Goal: Information Seeking & Learning: Find specific fact

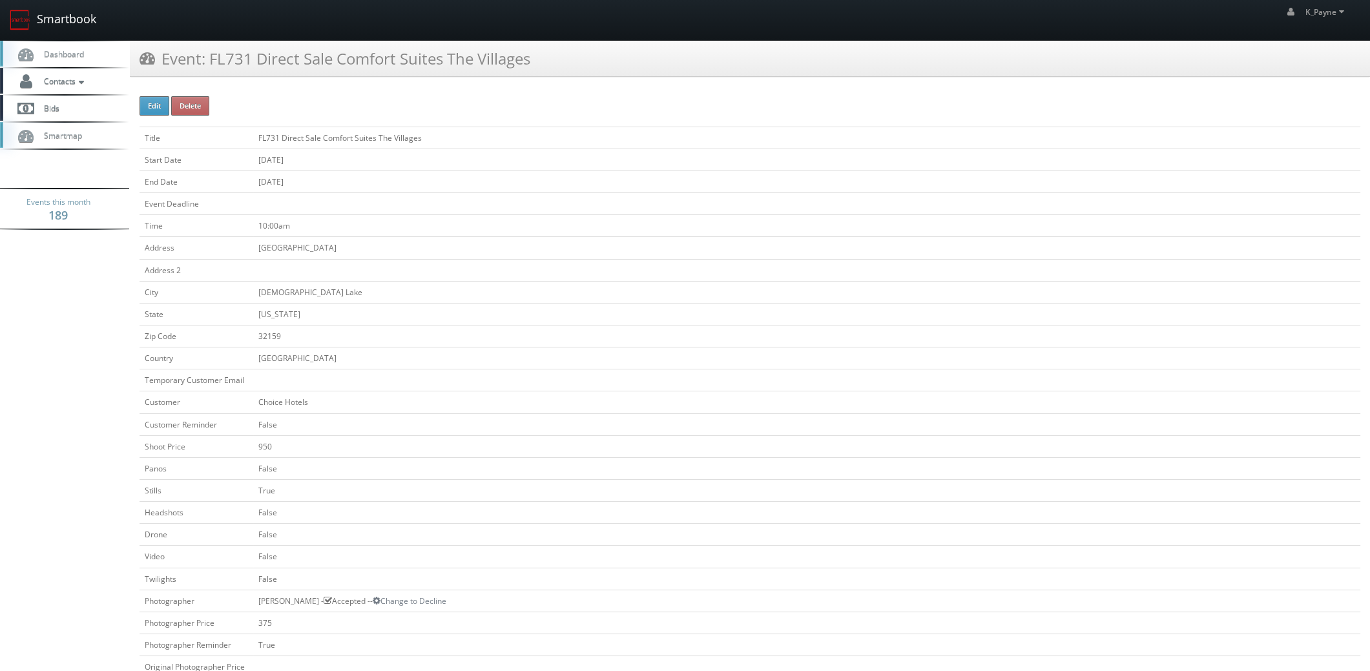
click at [58, 23] on link "Smartbook" at bounding box center [53, 20] width 106 height 40
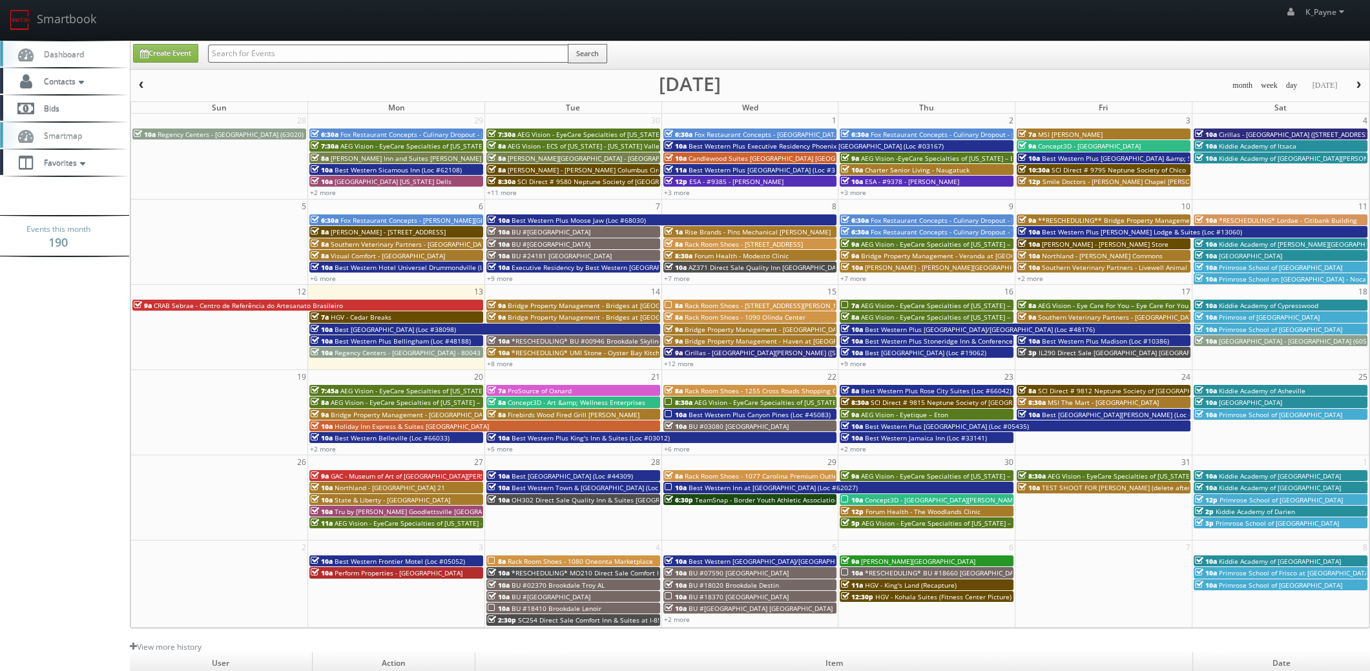
click at [249, 56] on input "text" at bounding box center [388, 54] width 360 height 18
type input "nd070"
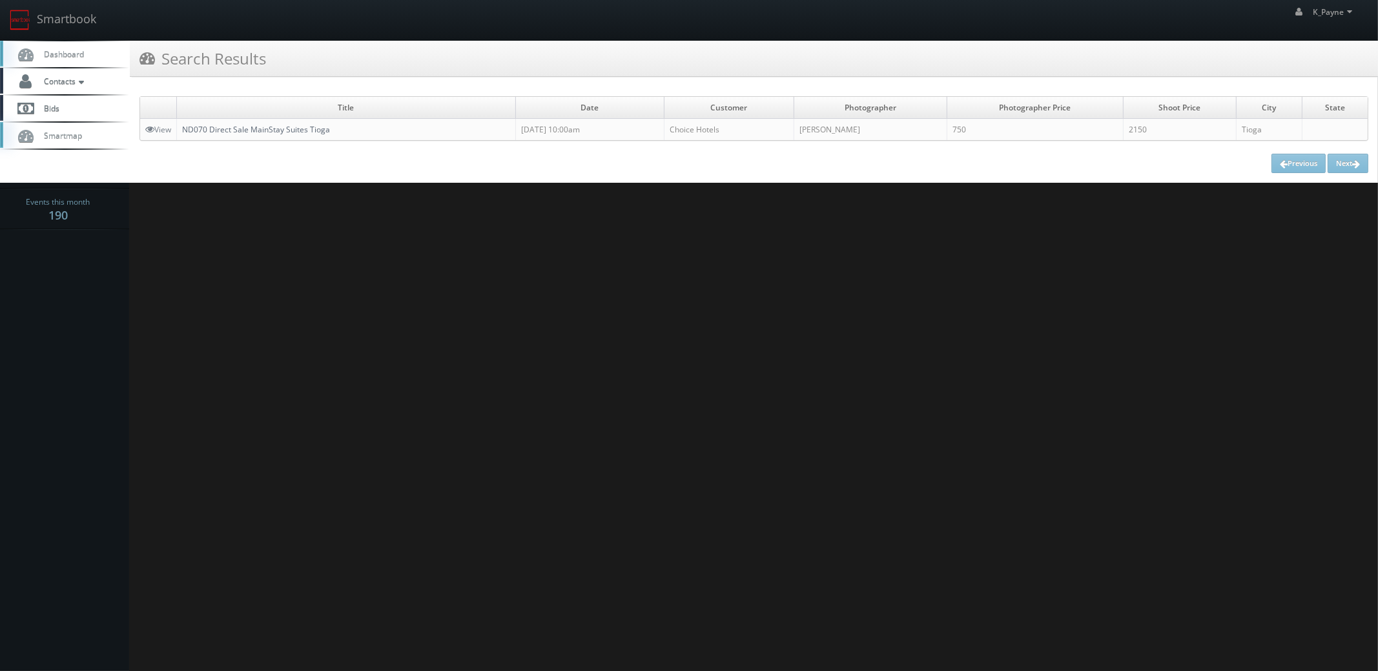
click at [233, 128] on link "ND070 Direct Sale MainStay Suites Tioga" at bounding box center [256, 129] width 148 height 11
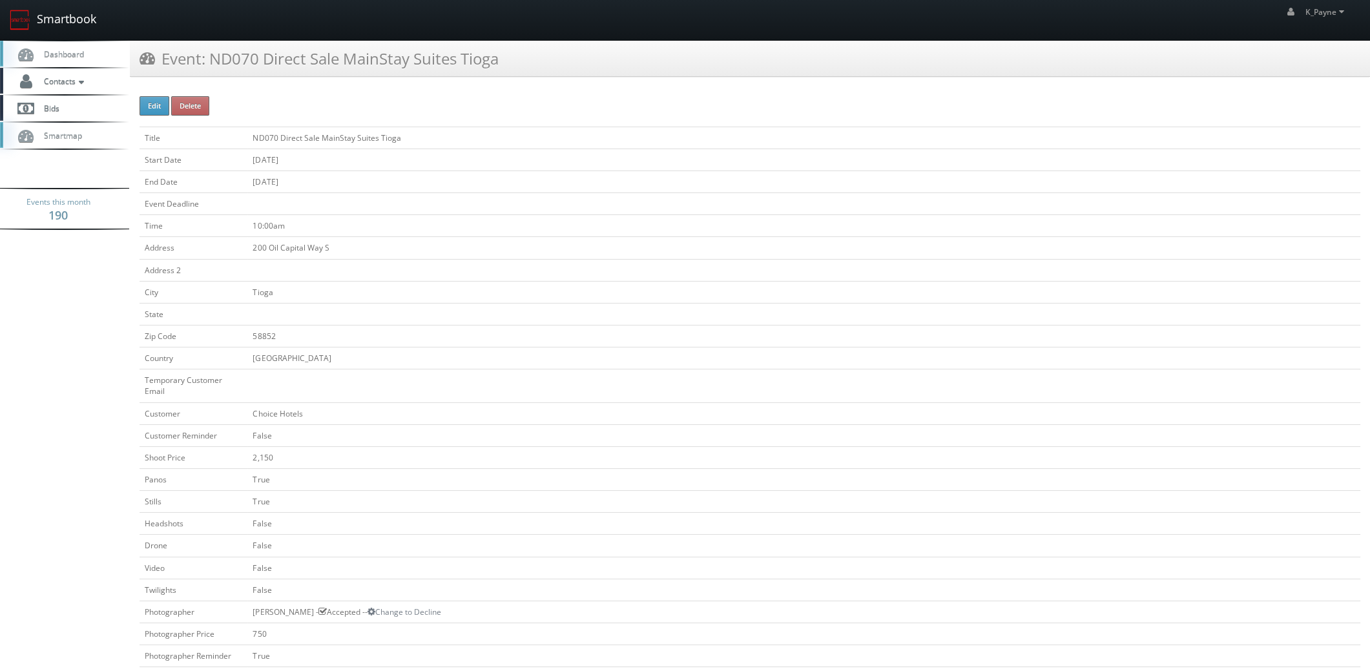
click at [73, 21] on link "Smartbook" at bounding box center [53, 20] width 106 height 40
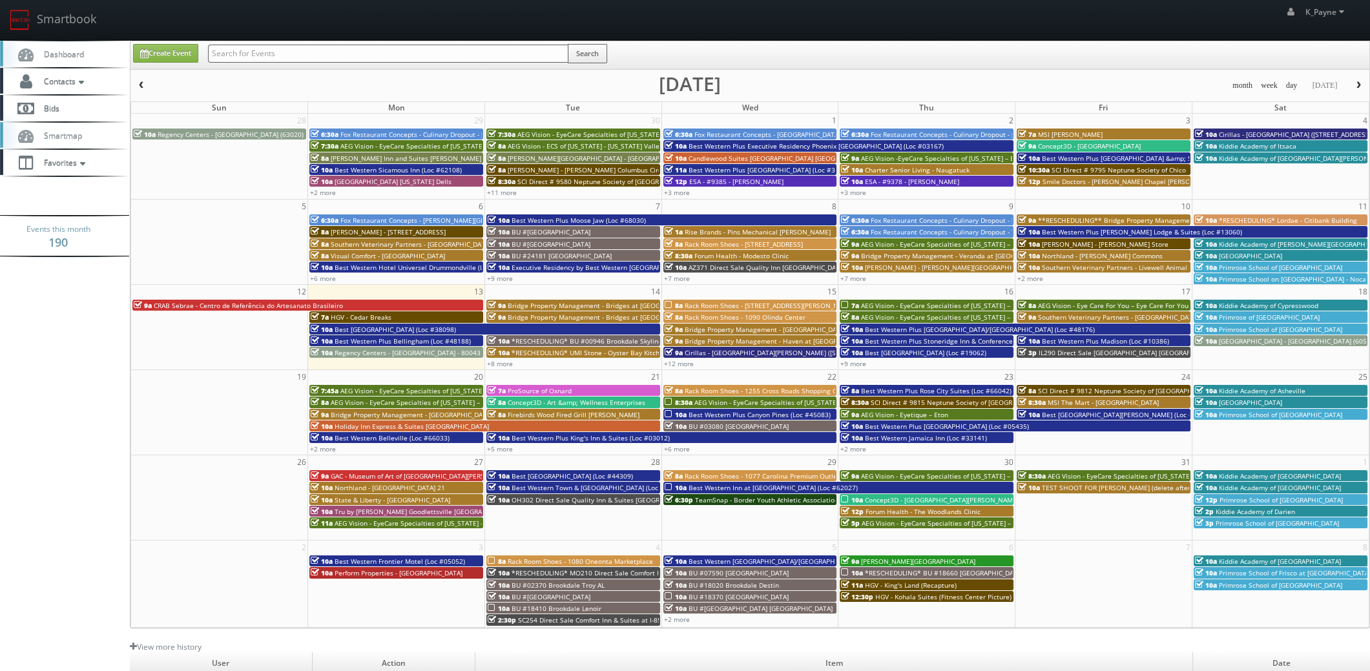
click at [263, 57] on input "text" at bounding box center [388, 54] width 360 height 18
type input "120 prince"
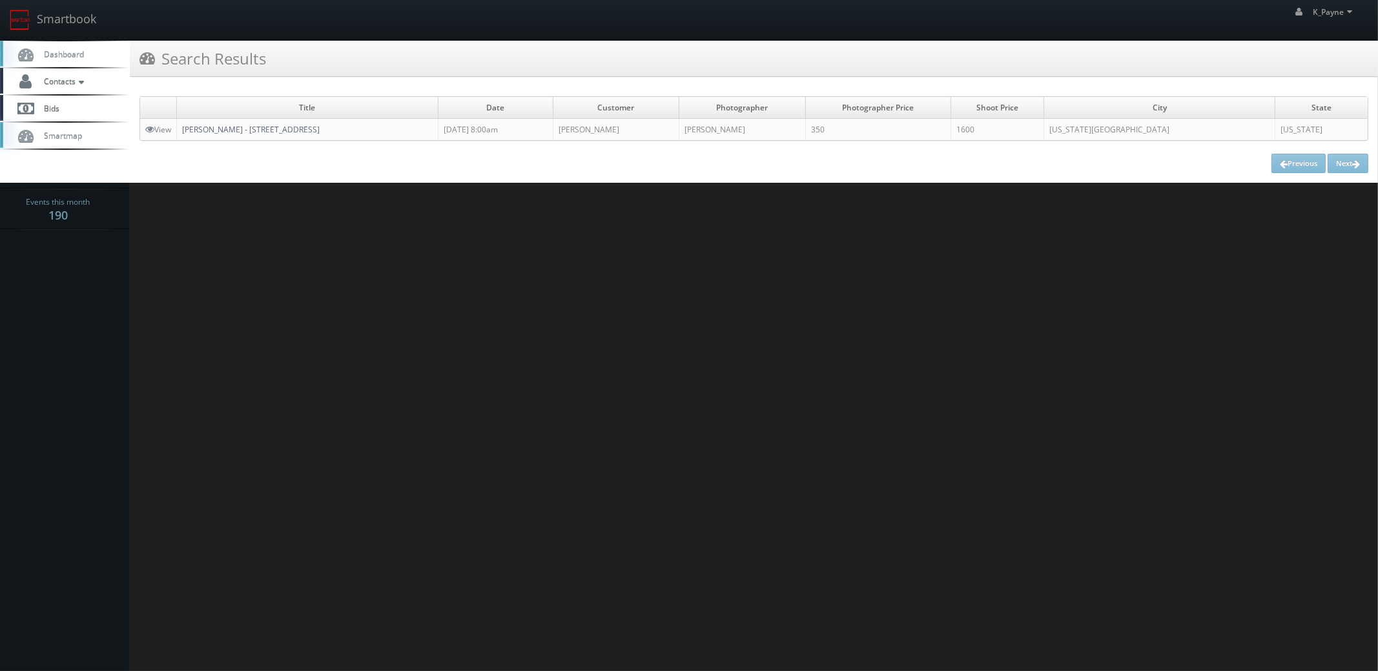
click at [271, 129] on link "[PERSON_NAME] - [STREET_ADDRESS]" at bounding box center [251, 129] width 138 height 11
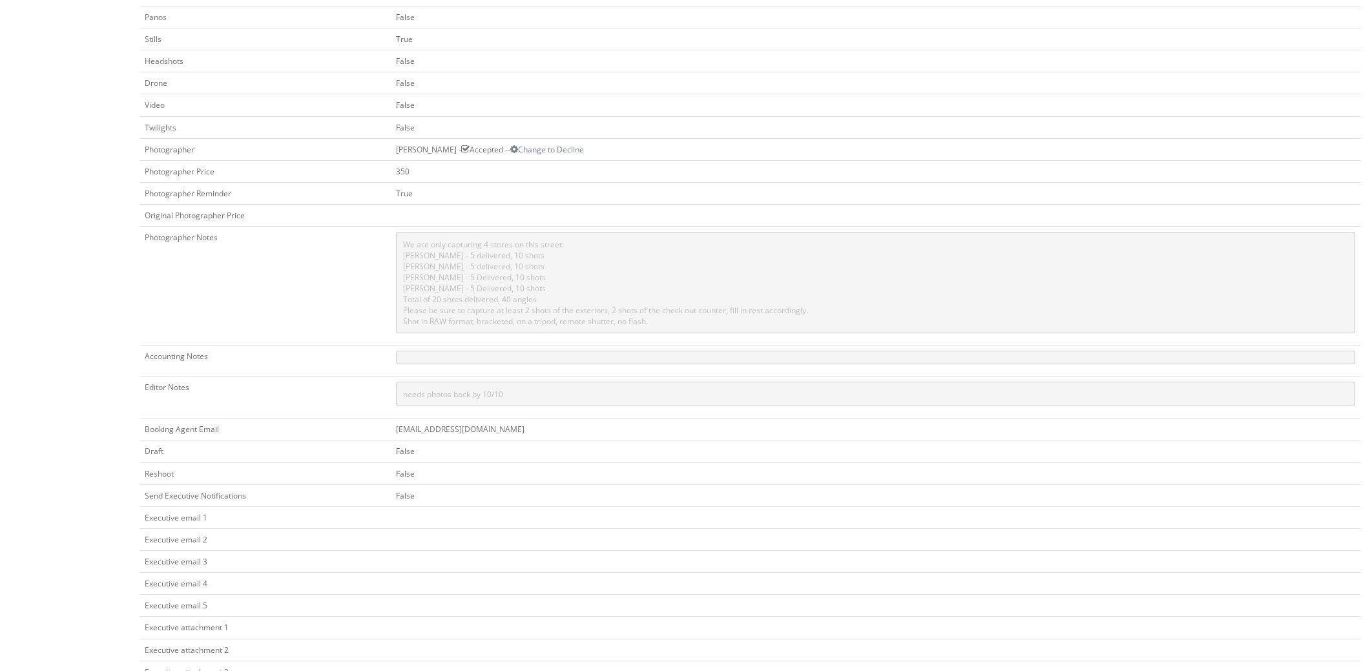
scroll to position [452, 0]
drag, startPoint x: 404, startPoint y: 298, endPoint x: 607, endPoint y: 299, distance: 202.8
click at [607, 299] on pre "We are only capturing 4 stores on this street: Frederic Malle - 5 delivered, 10…" at bounding box center [875, 281] width 959 height 101
drag, startPoint x: 689, startPoint y: 313, endPoint x: 703, endPoint y: 320, distance: 16.2
click at [689, 313] on pre "We are only capturing 4 stores on this street: Frederic Malle - 5 delivered, 10…" at bounding box center [875, 281] width 959 height 101
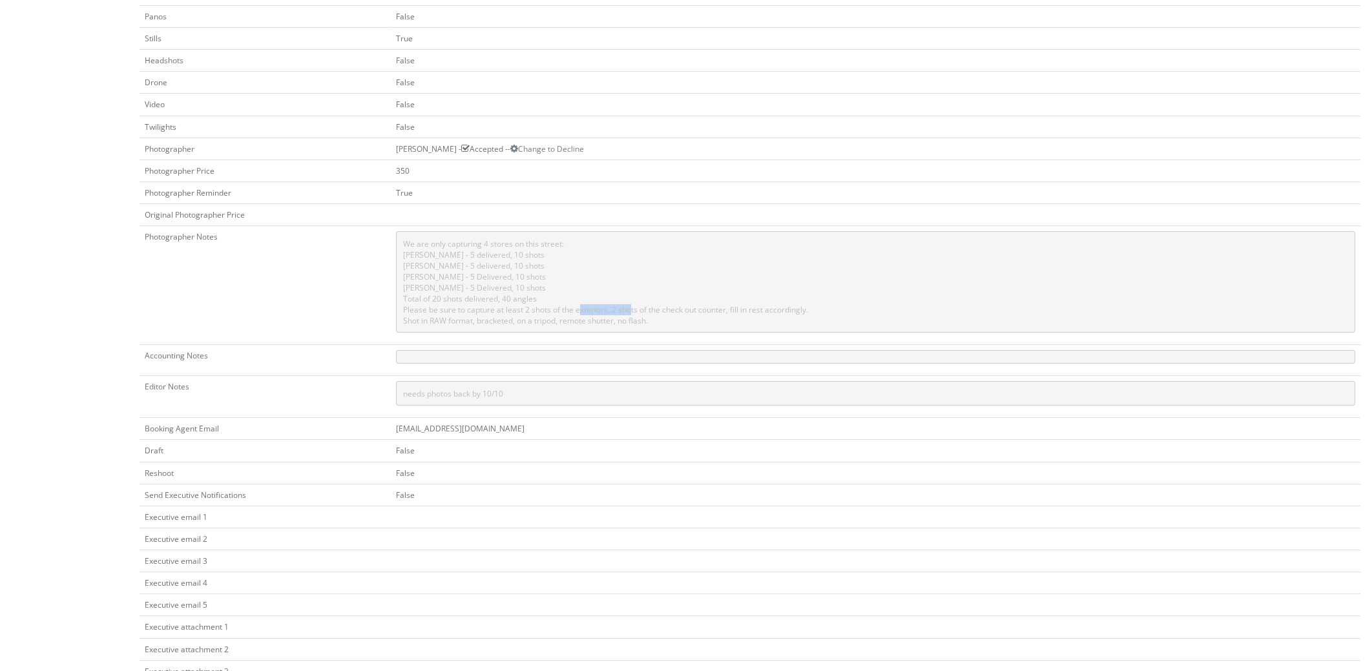
drag, startPoint x: 608, startPoint y: 298, endPoint x: 661, endPoint y: 296, distance: 52.3
click at [661, 296] on pre "We are only capturing 4 stores on this street: Frederic Malle - 5 delivered, 10…" at bounding box center [875, 281] width 959 height 101
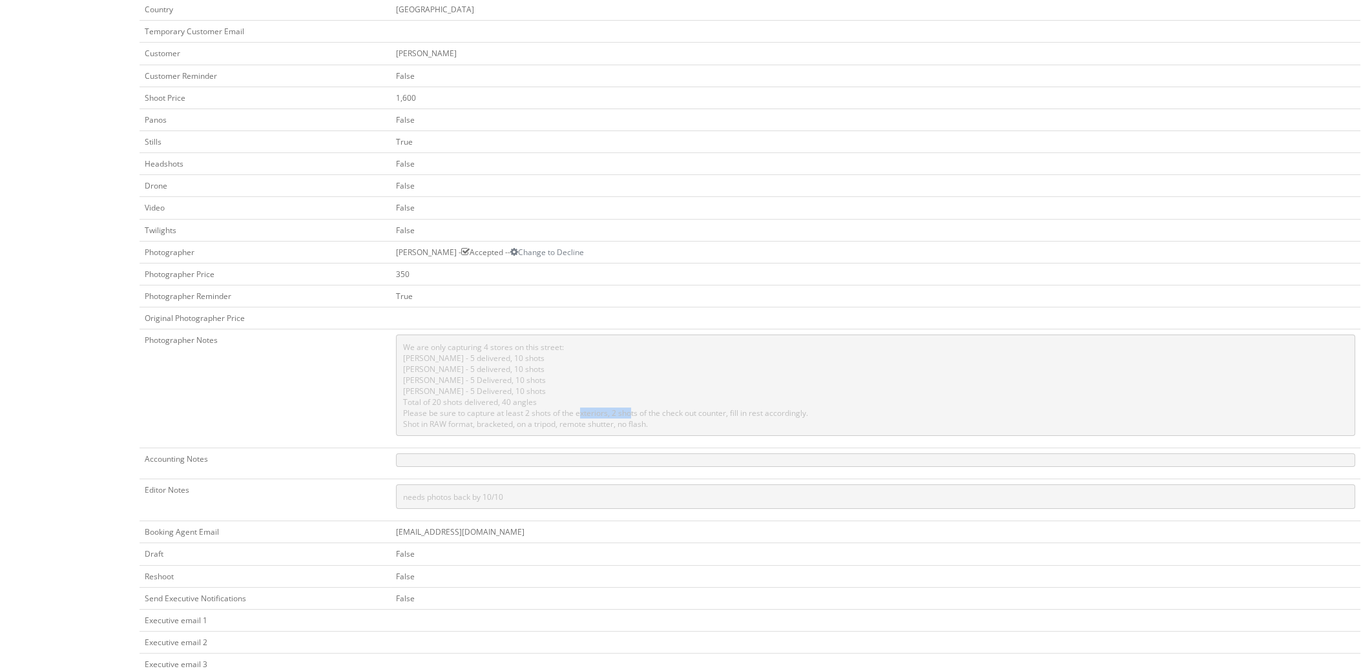
scroll to position [0, 0]
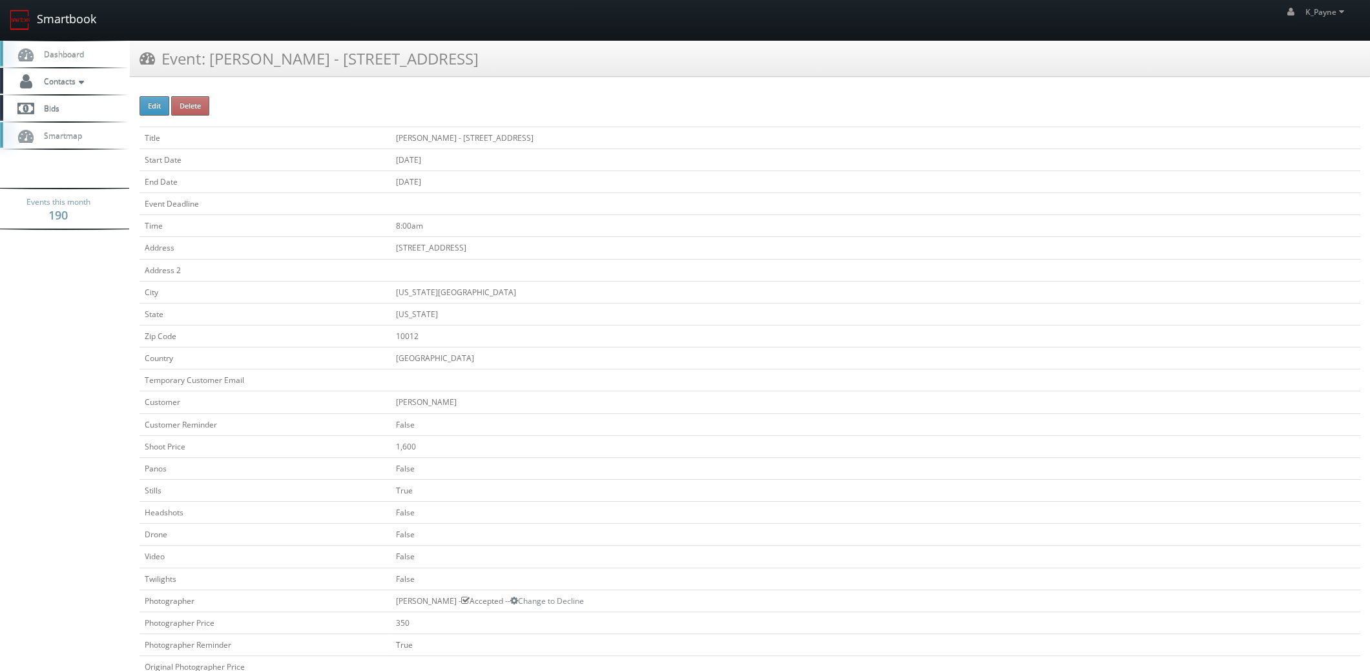
click at [70, 28] on link "Smartbook" at bounding box center [53, 20] width 106 height 40
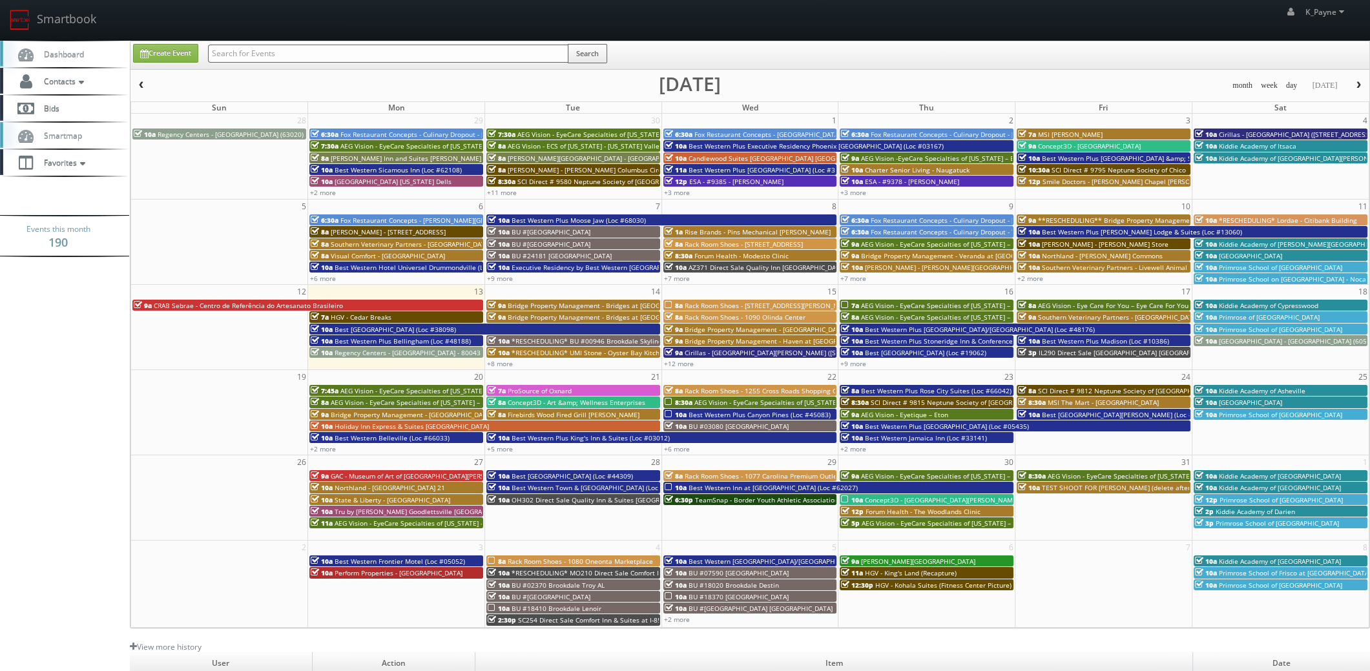
click at [312, 52] on input "text" at bounding box center [388, 54] width 360 height 18
type input "hilton garden inn"
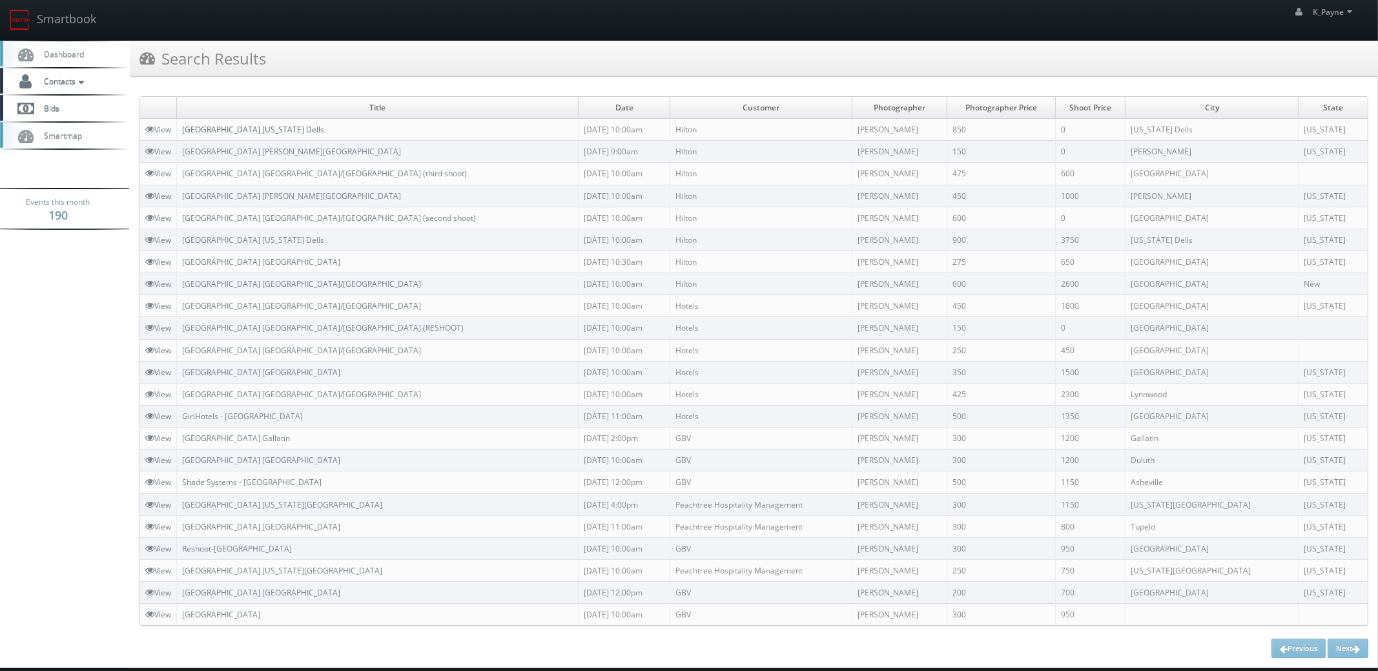
click at [276, 126] on link "[GEOGRAPHIC_DATA] [US_STATE] Dells" at bounding box center [253, 129] width 142 height 11
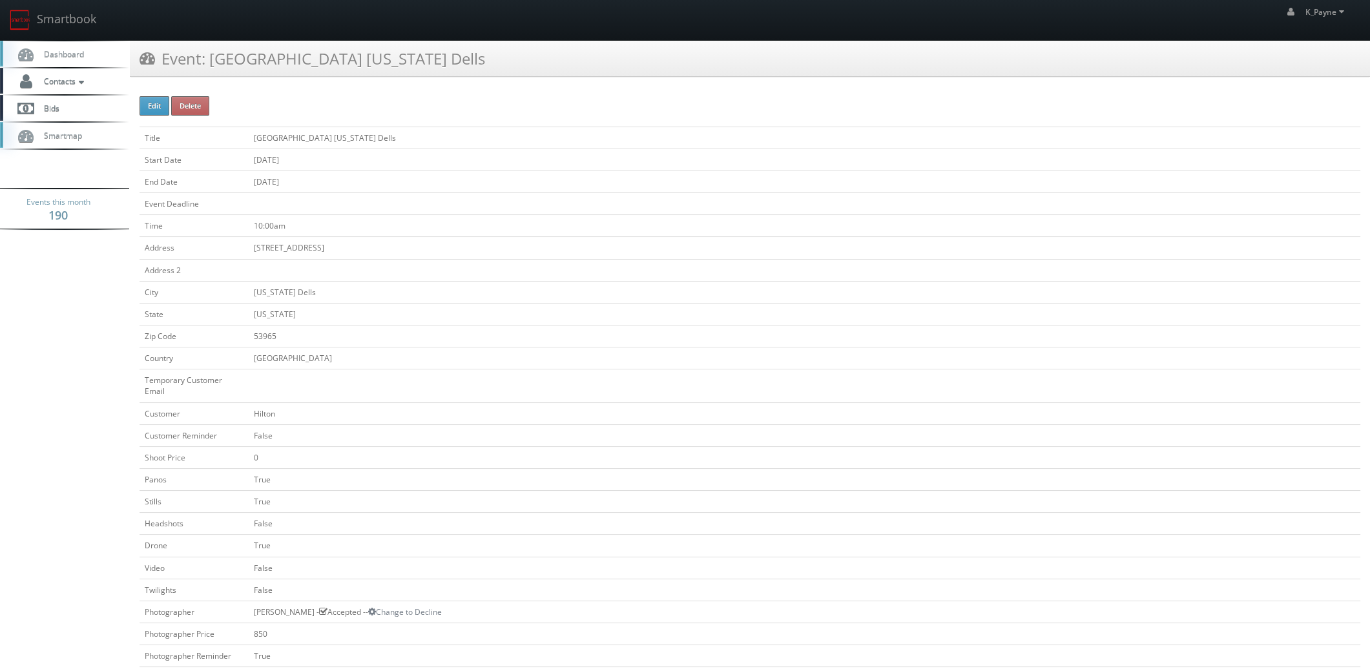
drag, startPoint x: 468, startPoint y: 64, endPoint x: 210, endPoint y: 81, distance: 258.9
click at [210, 81] on div "Event: Hilton Garden Inn Wisconsin Dells" at bounding box center [750, 64] width 1240 height 46
copy h3 "[GEOGRAPHIC_DATA] [US_STATE] Dells"
drag, startPoint x: 417, startPoint y: 170, endPoint x: 346, endPoint y: 156, distance: 72.5
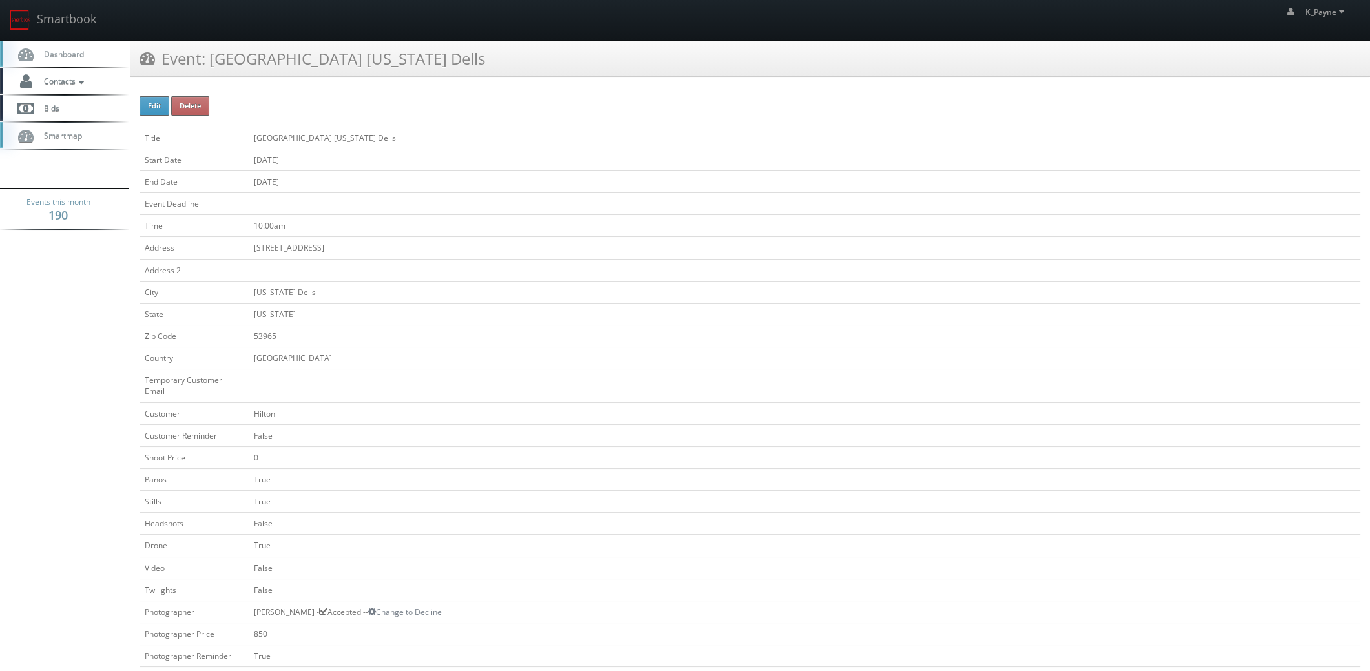
drag, startPoint x: 478, startPoint y: 57, endPoint x: 212, endPoint y: 70, distance: 265.8
click at [212, 70] on div "Event: Hilton Garden Inn Wisconsin Dells" at bounding box center [750, 59] width 1240 height 36
copy h3 "[GEOGRAPHIC_DATA] [US_STATE] Dells"
click at [331, 64] on h3 "Event: Hilton Garden Inn Wisconsin Dells" at bounding box center [313, 58] width 346 height 23
drag, startPoint x: 468, startPoint y: 55, endPoint x: 210, endPoint y: 61, distance: 258.4
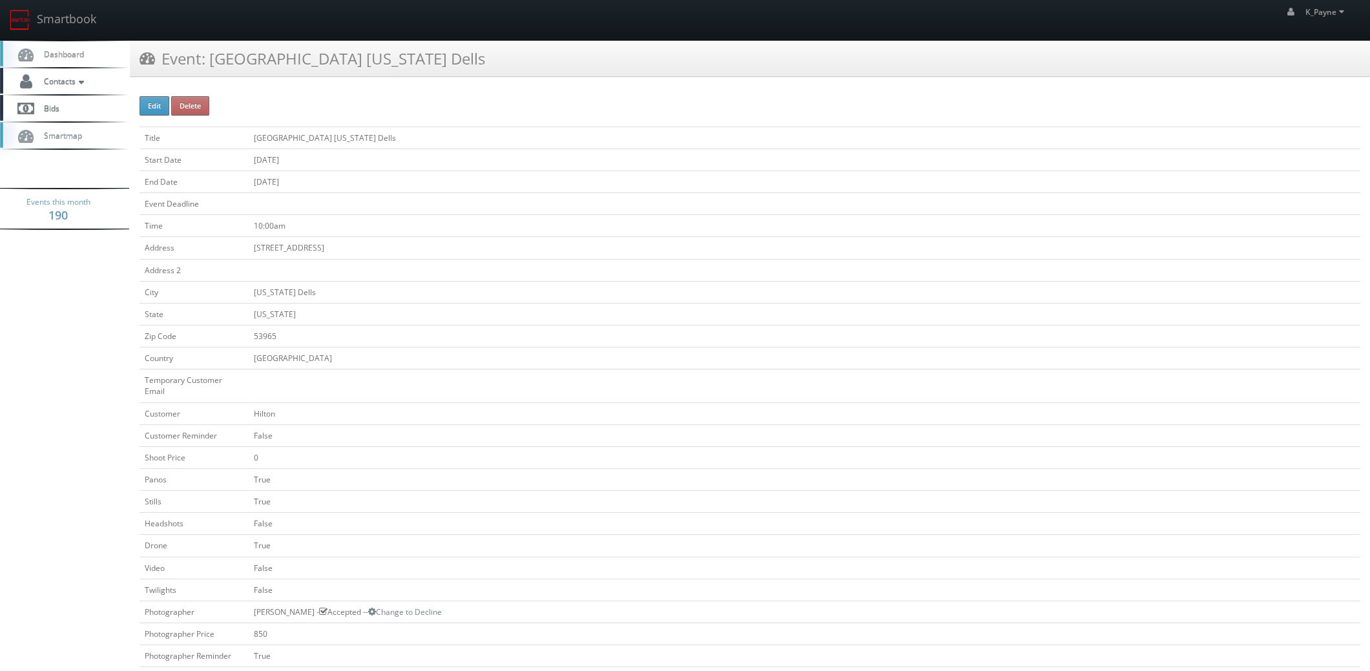
click at [210, 61] on div "Event: Hilton Garden Inn Wisconsin Dells" at bounding box center [750, 59] width 1240 height 36
copy h3 "[GEOGRAPHIC_DATA] [US_STATE] Dells"
click at [81, 20] on link "Smartbook" at bounding box center [53, 20] width 106 height 40
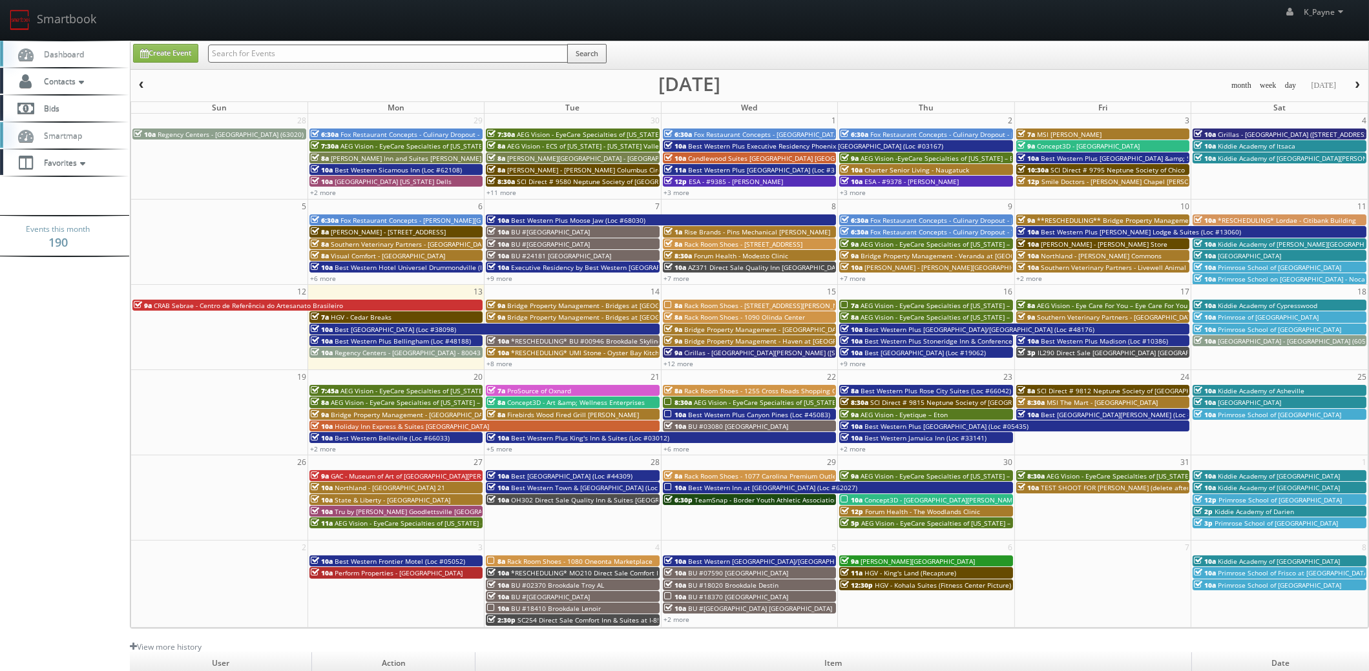
click at [291, 49] on input "text" at bounding box center [388, 54] width 360 height 18
paste input "[GEOGRAPHIC_DATA] [US_STATE] Dells"
type input "[GEOGRAPHIC_DATA] [US_STATE] Dells"
click at [605, 54] on button "Search" at bounding box center [587, 53] width 39 height 19
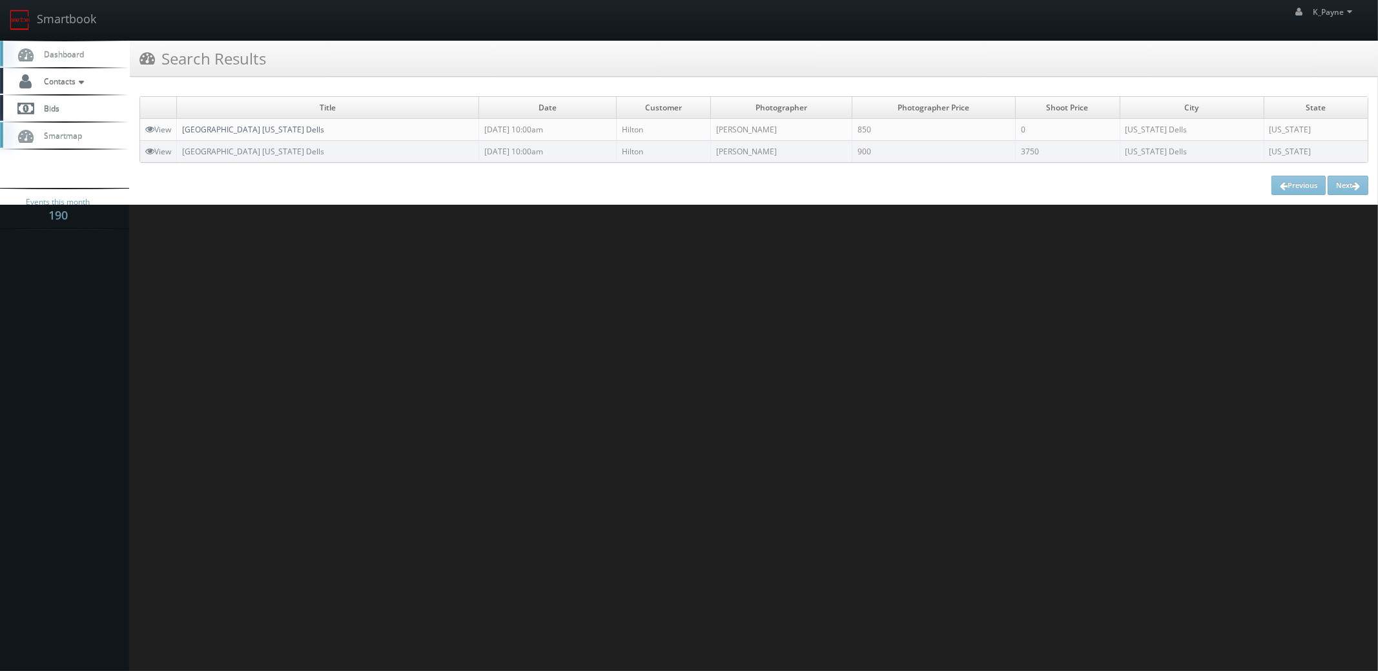
click at [262, 128] on link "[GEOGRAPHIC_DATA] [US_STATE] Dells" at bounding box center [253, 129] width 142 height 11
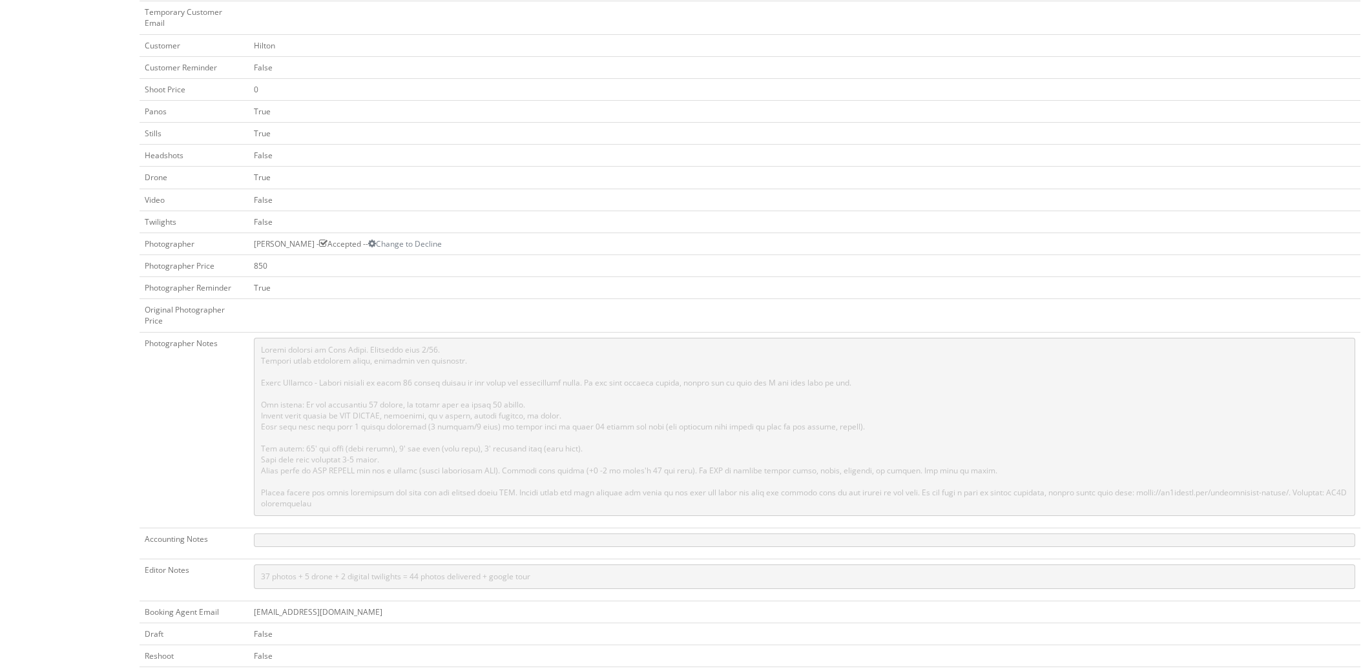
scroll to position [452, 0]
